Goal: Transaction & Acquisition: Purchase product/service

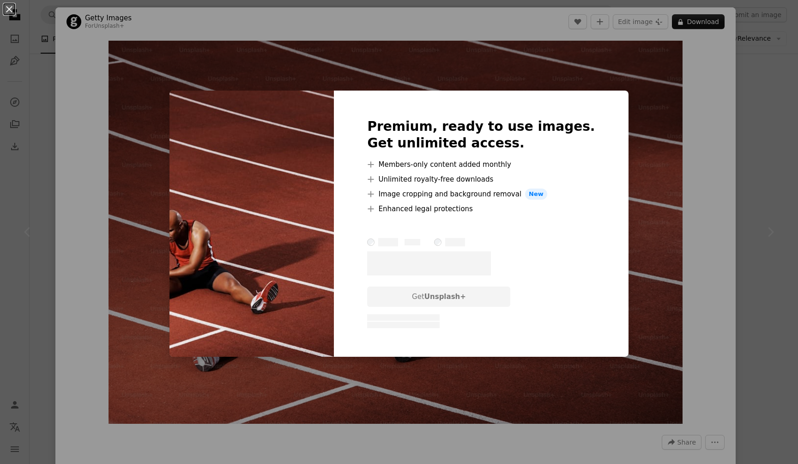
scroll to position [703, 0]
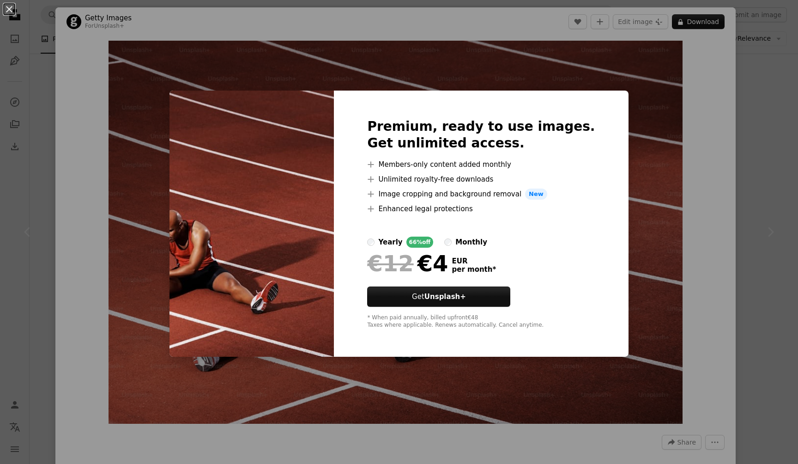
click at [596, 49] on div "An X shape Premium, ready to use images. Get unlimited access. A plus sign Memb…" at bounding box center [399, 232] width 798 height 464
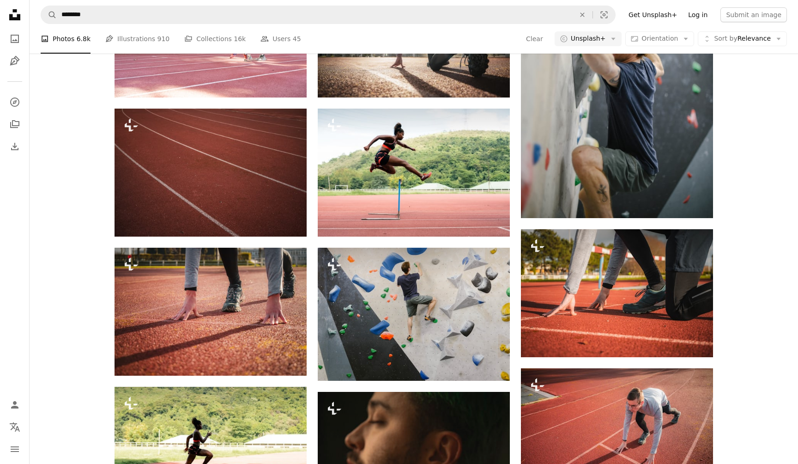
click at [698, 14] on link "Log in" at bounding box center [698, 14] width 30 height 15
